Goal: Task Accomplishment & Management: Complete application form

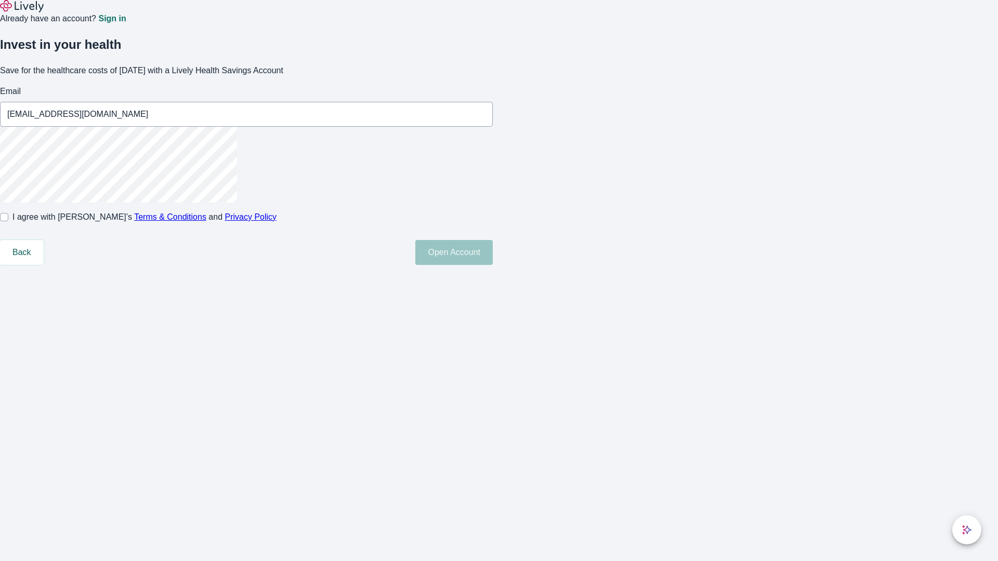
click at [8, 221] on input "I agree with Lively’s Terms & Conditions and Privacy Policy" at bounding box center [4, 217] width 8 height 8
checkbox input "true"
click at [493, 265] on button "Open Account" at bounding box center [453, 252] width 77 height 25
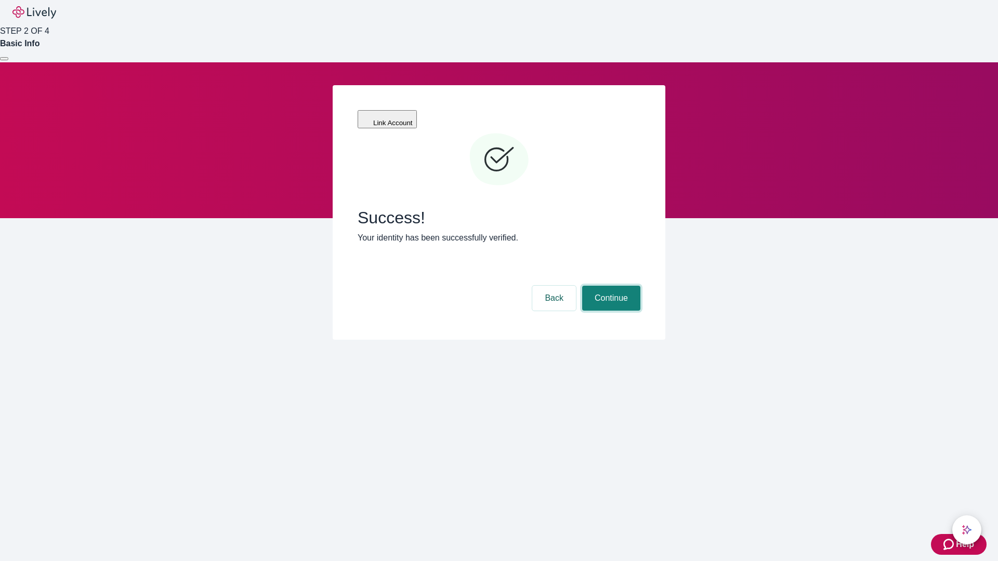
click at [609, 286] on button "Continue" at bounding box center [611, 298] width 58 height 25
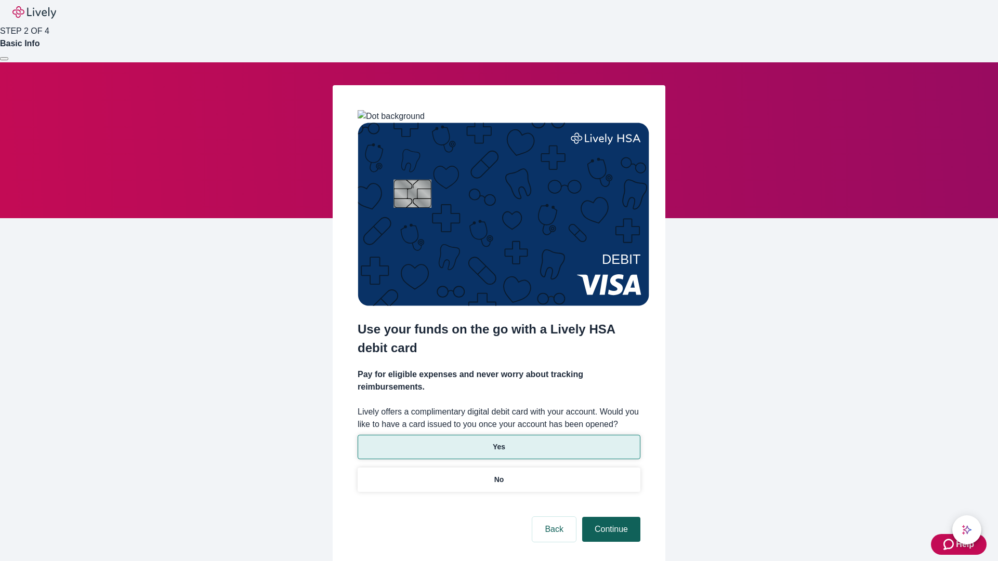
click at [498, 442] on p "Yes" at bounding box center [499, 447] width 12 height 11
click at [609, 517] on button "Continue" at bounding box center [611, 529] width 58 height 25
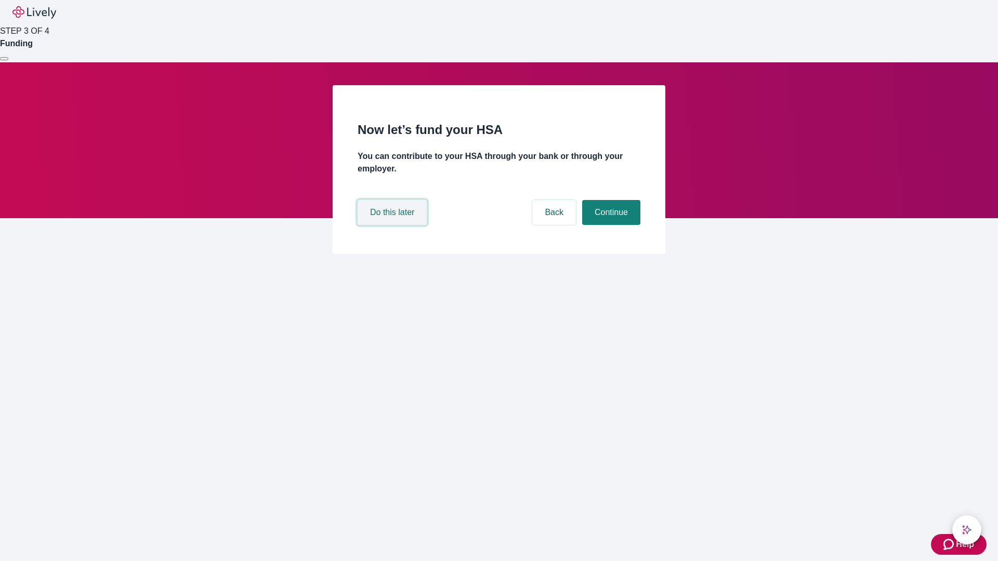
click at [393, 225] on button "Do this later" at bounding box center [391, 212] width 69 height 25
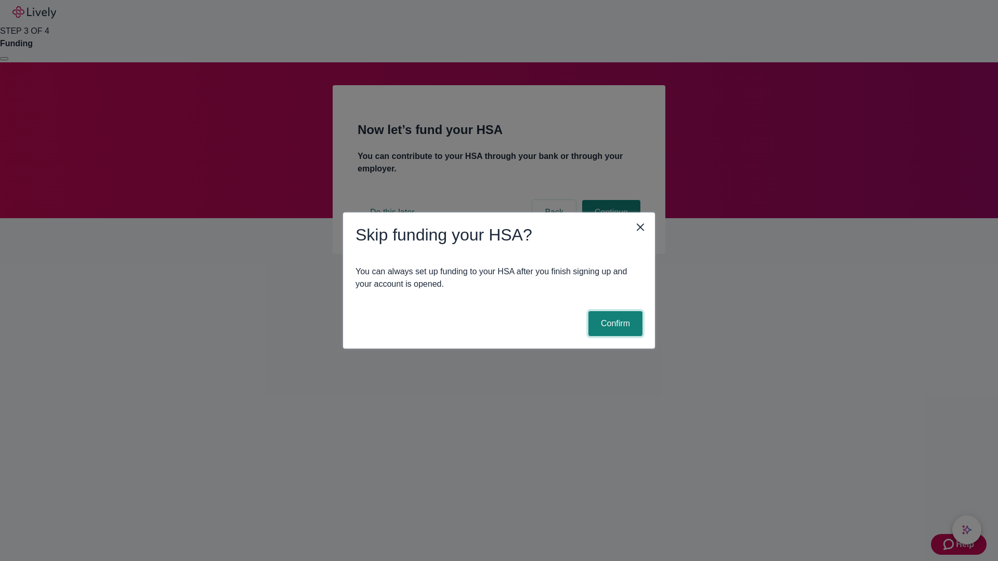
click at [614, 324] on button "Confirm" at bounding box center [615, 323] width 54 height 25
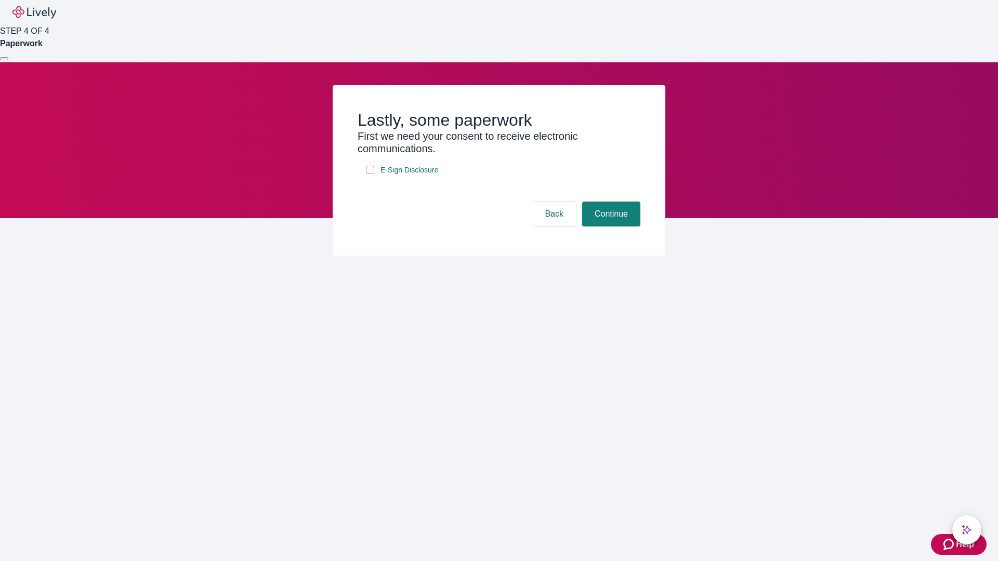
click at [370, 174] on input "E-Sign Disclosure" at bounding box center [370, 170] width 8 height 8
checkbox input "true"
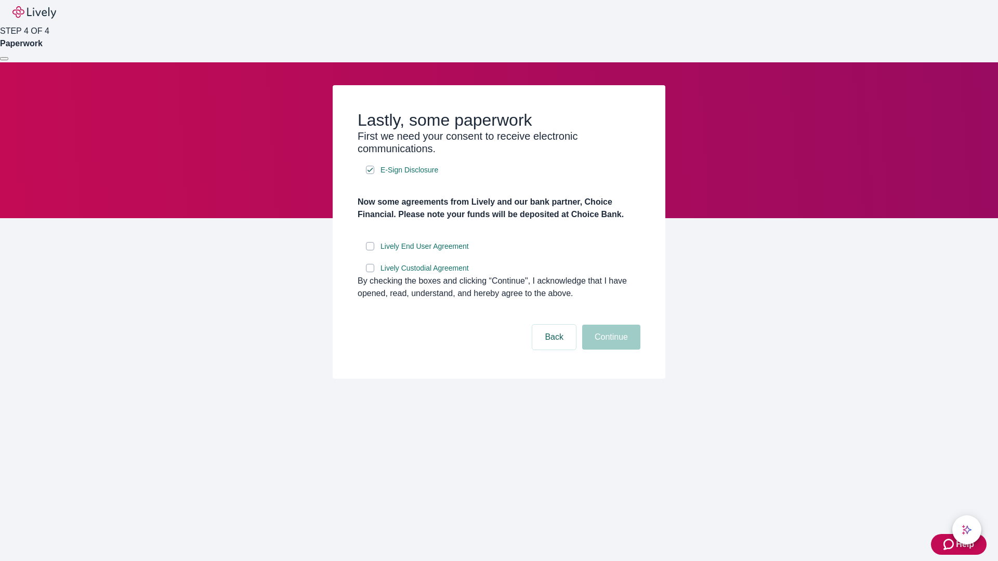
click at [370, 250] on input "Lively End User Agreement" at bounding box center [370, 246] width 8 height 8
checkbox input "true"
click at [370, 272] on input "Lively Custodial Agreement" at bounding box center [370, 268] width 8 height 8
checkbox input "true"
click at [609, 350] on button "Continue" at bounding box center [611, 337] width 58 height 25
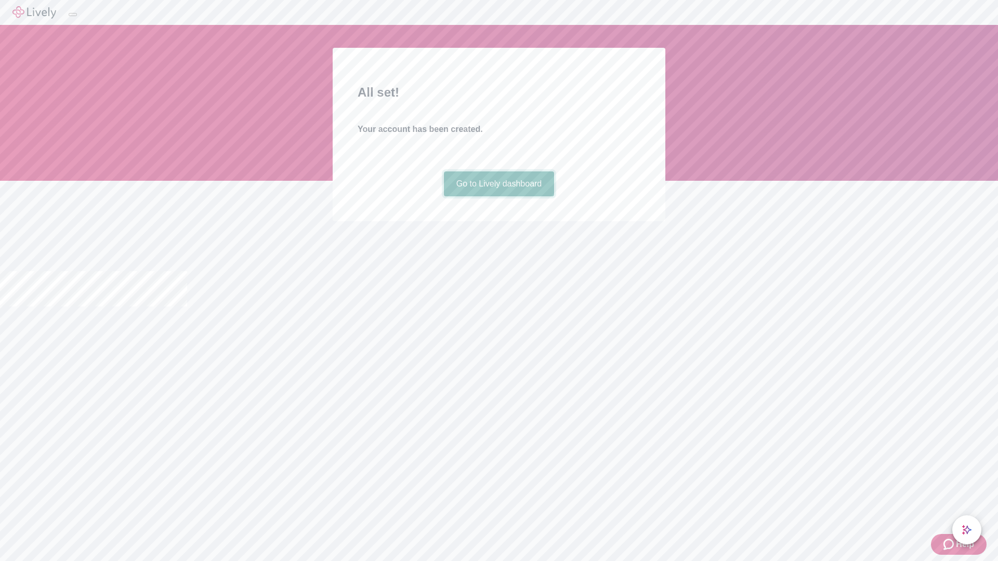
click at [498, 196] on link "Go to Lively dashboard" at bounding box center [499, 183] width 111 height 25
